Goal: Check status: Check status

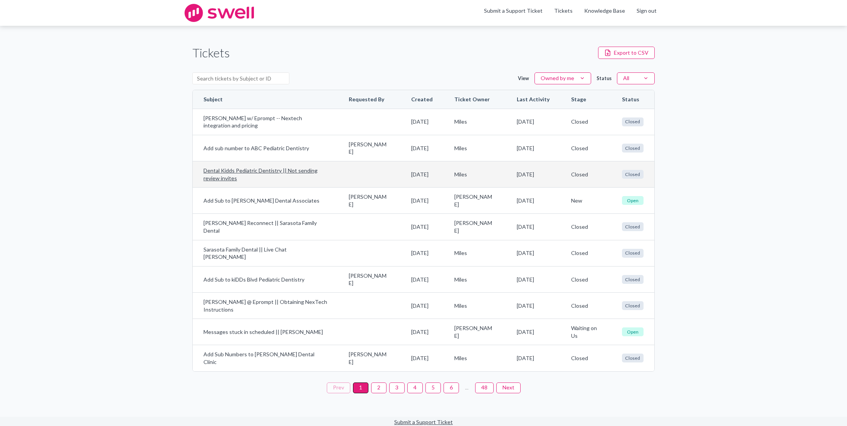
scroll to position [0, 0]
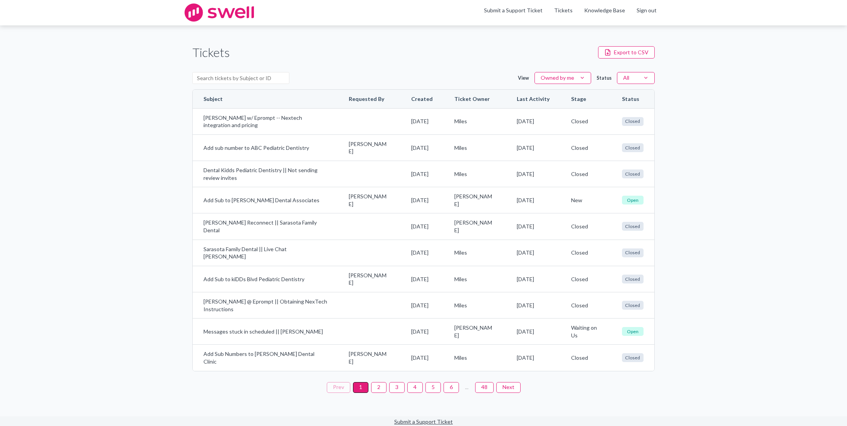
click at [379, 392] on button "2" at bounding box center [378, 387] width 15 height 11
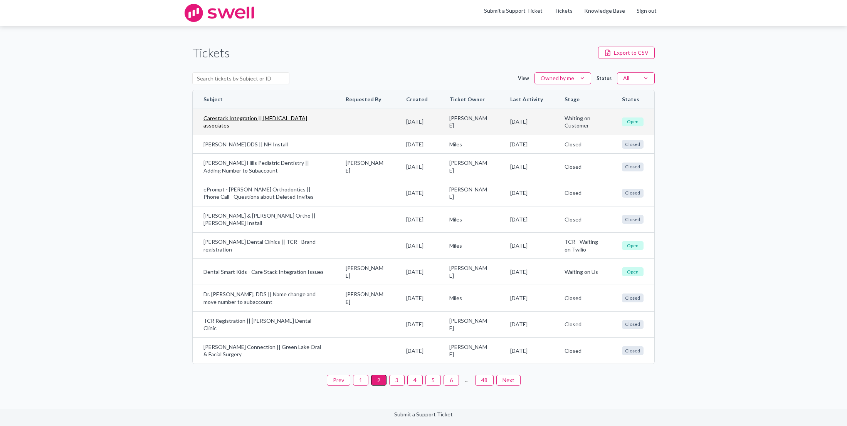
click at [305, 124] on link "Carestack Integration || [MEDICAL_DATA] associates" at bounding box center [263, 121] width 121 height 15
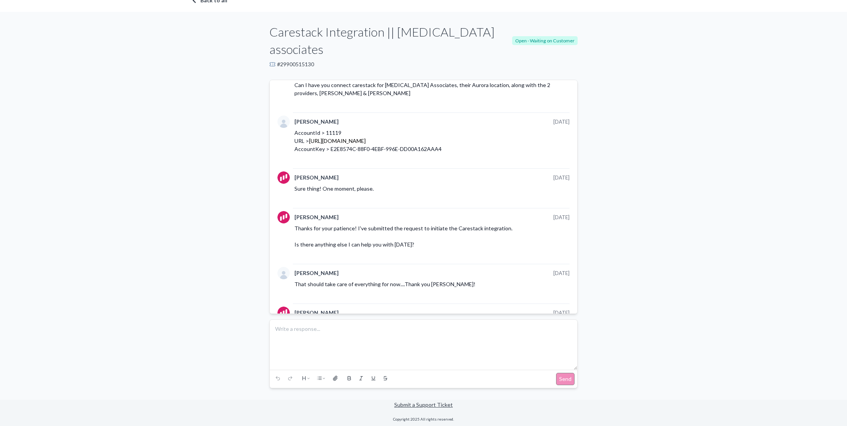
scroll to position [415, 0]
